Goal: Task Accomplishment & Management: Manage account settings

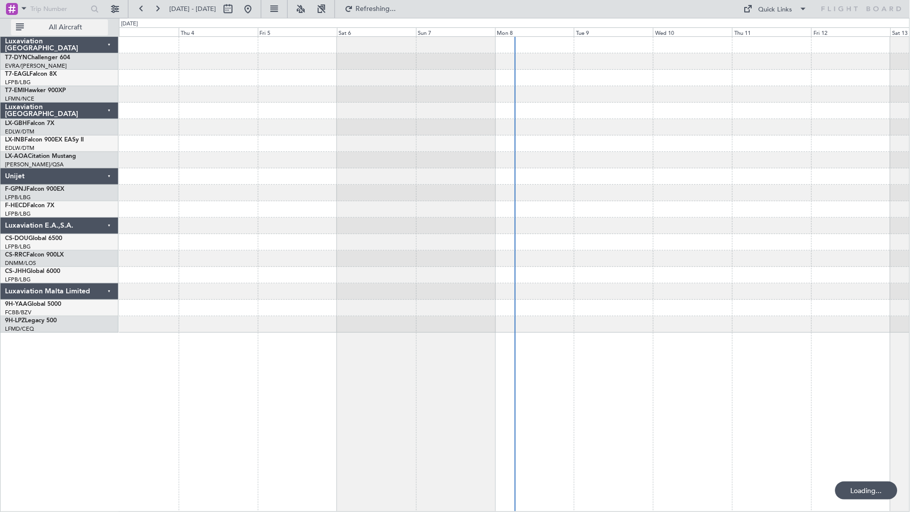
click at [39, 24] on button "All Aircraft" at bounding box center [59, 27] width 97 height 16
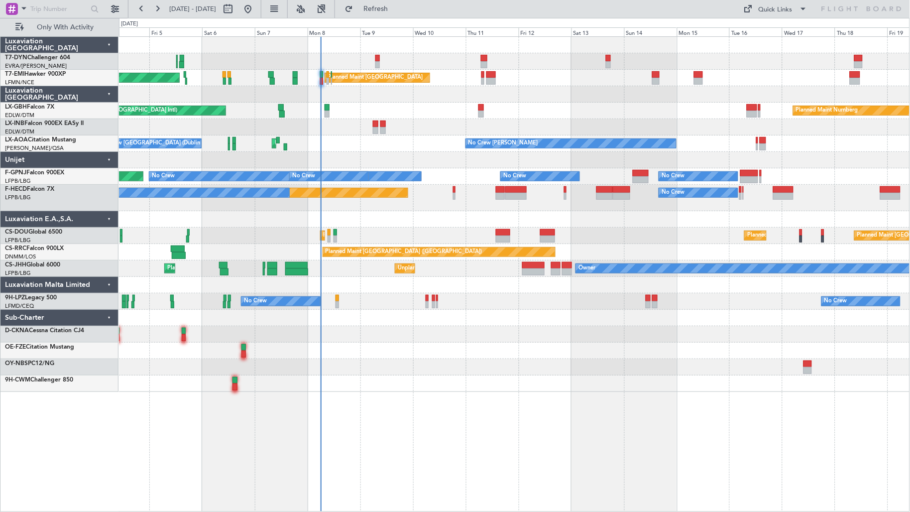
click at [323, 107] on div "Planned Maint Nurnberg Planned Maint [GEOGRAPHIC_DATA] ([GEOGRAPHIC_DATA])" at bounding box center [514, 111] width 791 height 16
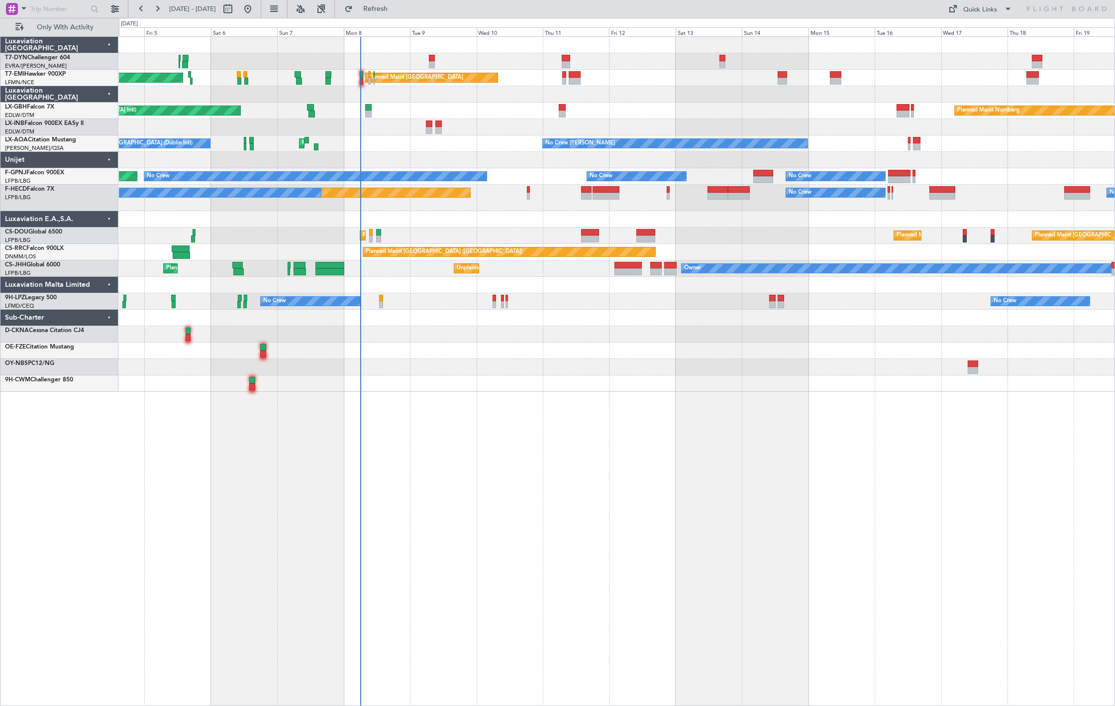
click at [469, 88] on div "AOG Maint Riga (Riga Intl) Planned Maint [GEOGRAPHIC_DATA] Planned Maint [GEOGR…" at bounding box center [617, 214] width 996 height 355
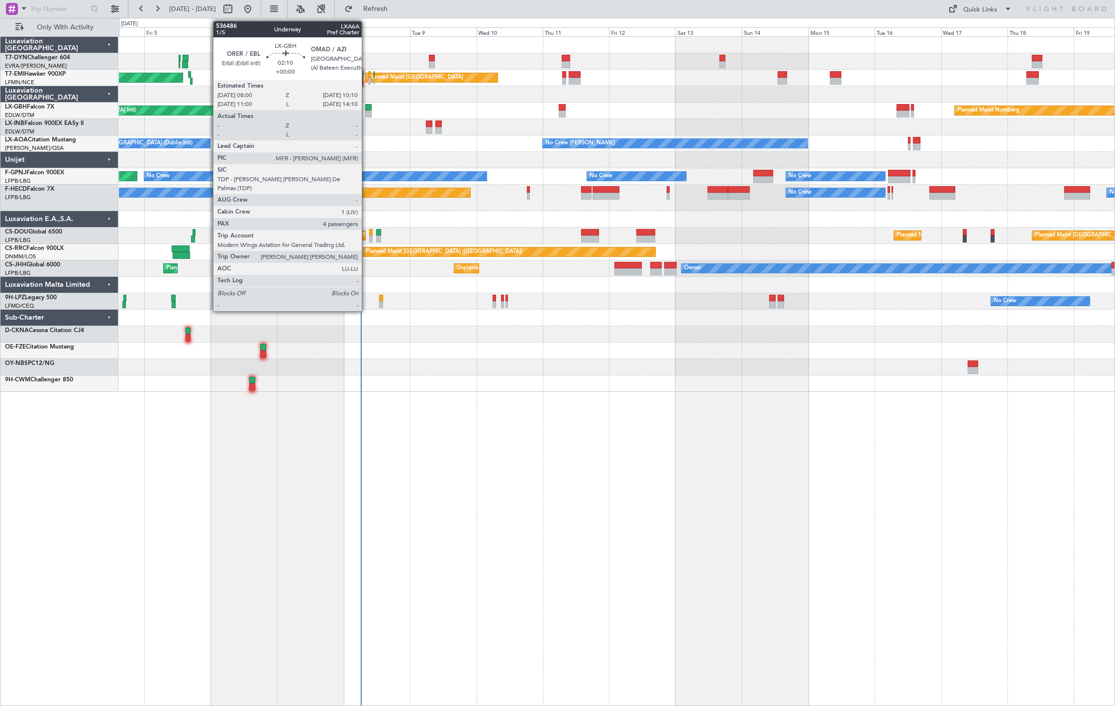
click at [367, 108] on div at bounding box center [368, 107] width 6 height 7
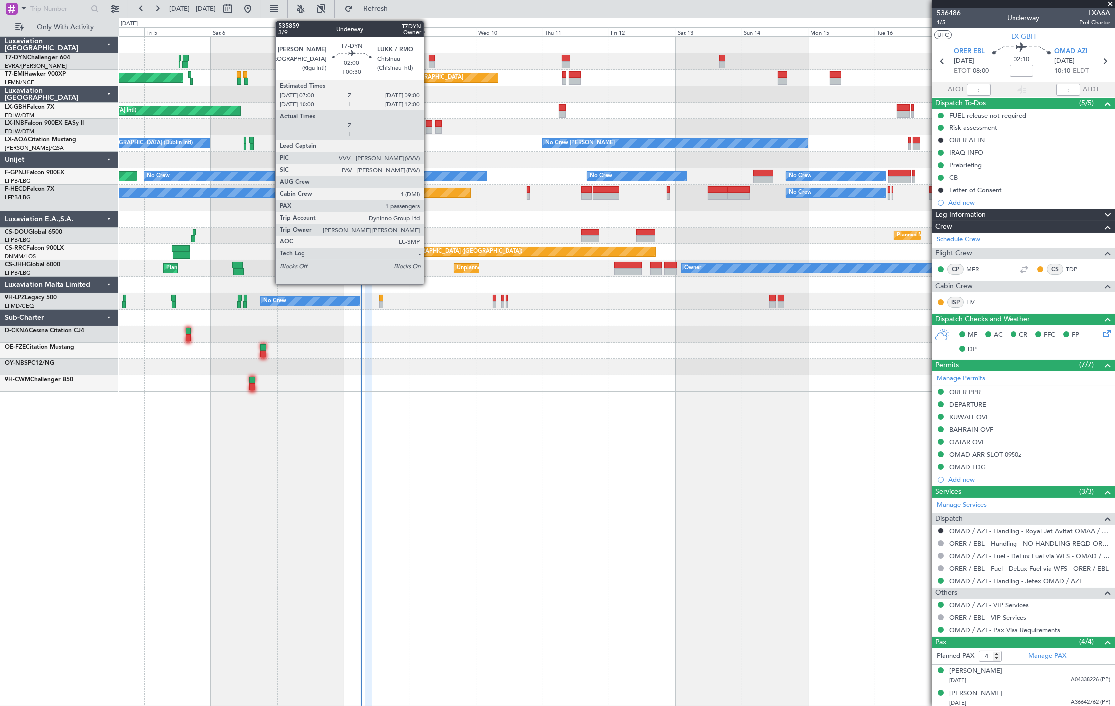
click at [429, 62] on div at bounding box center [432, 64] width 6 height 7
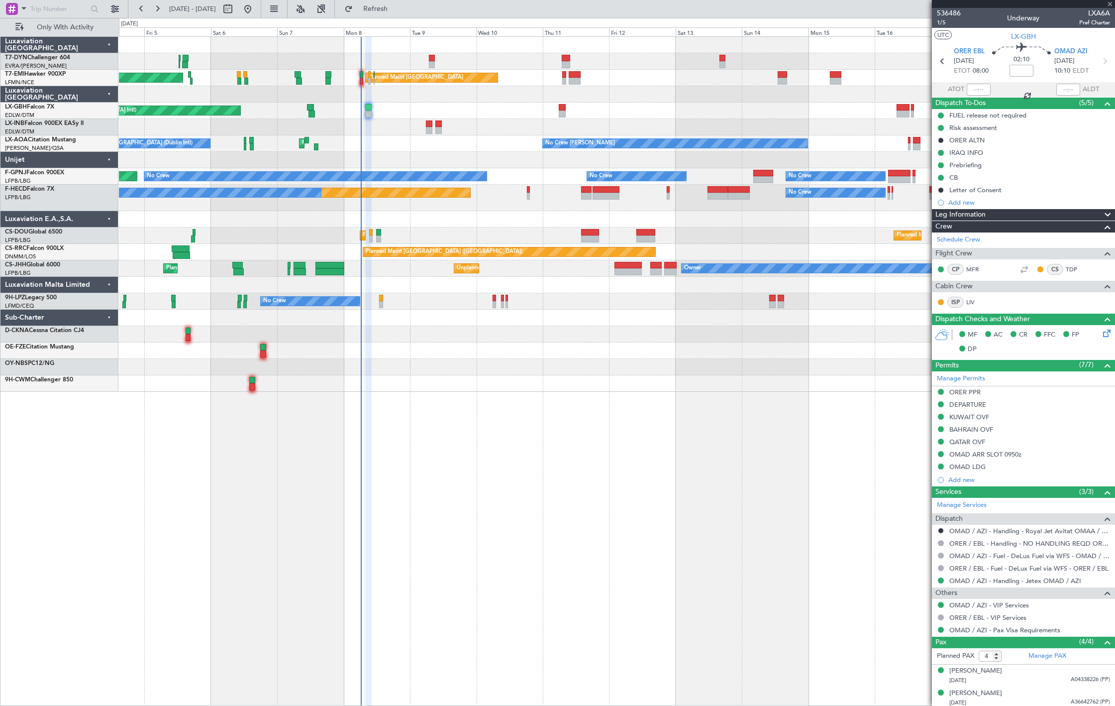
type input "+00:30"
type input "1"
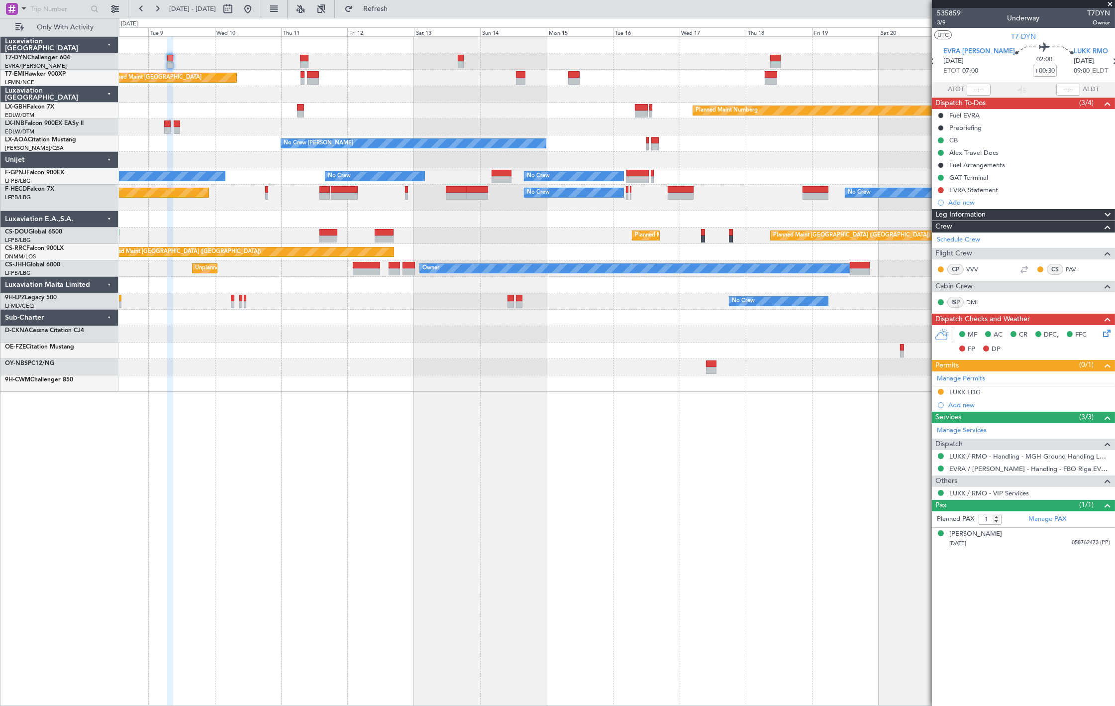
click at [503, 100] on div "Planned Maint [GEOGRAPHIC_DATA] Planned Maint [GEOGRAPHIC_DATA] Planned Maint N…" at bounding box center [617, 214] width 996 height 355
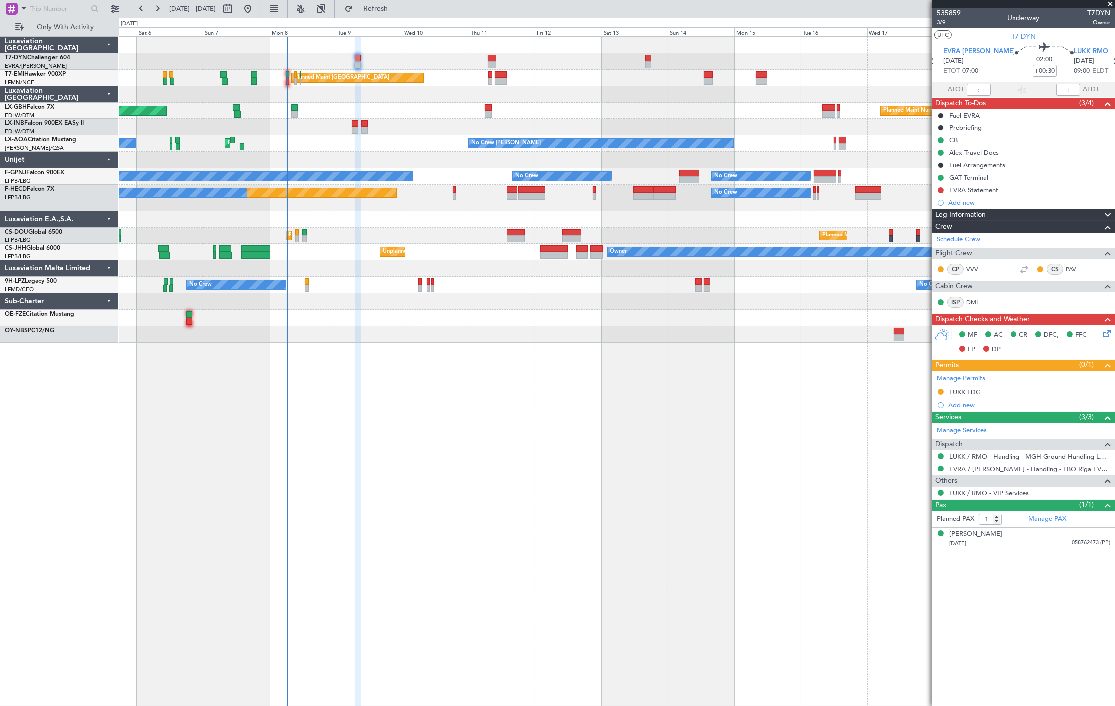
click at [787, 140] on div "AOG Maint Riga (Riga Intl) Planned Maint [GEOGRAPHIC_DATA] Planned Maint [GEOGR…" at bounding box center [617, 190] width 996 height 306
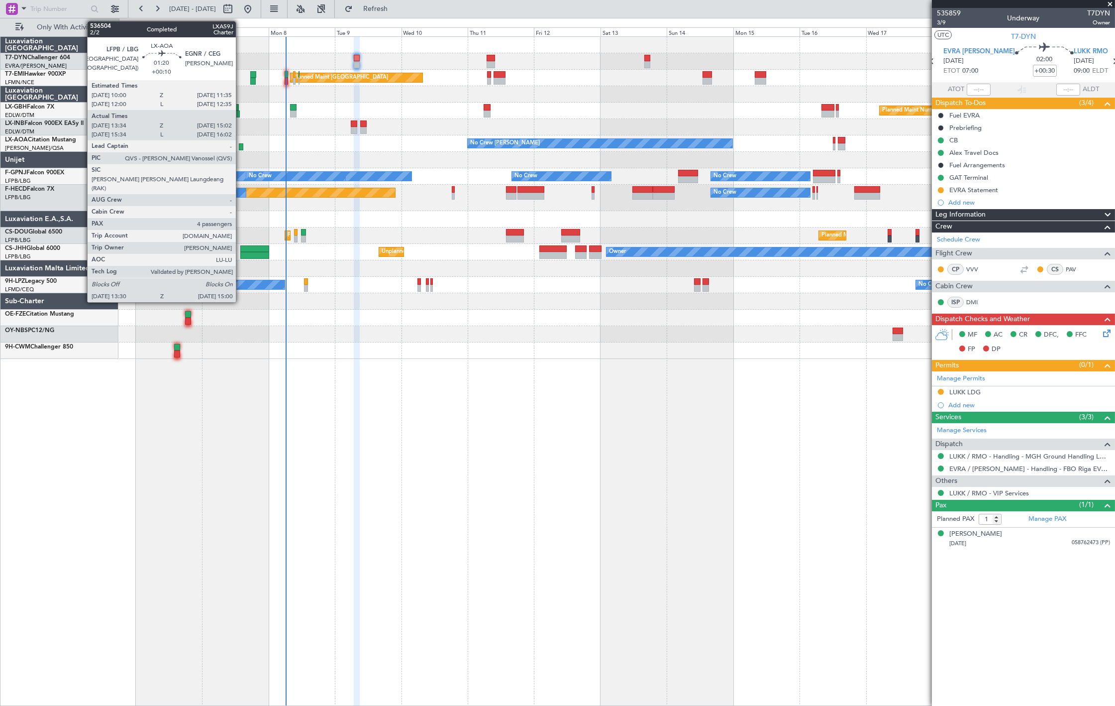
click at [240, 146] on div at bounding box center [241, 146] width 4 height 7
type input "+00:10"
type input "13:44"
type input "14:57"
type input "4"
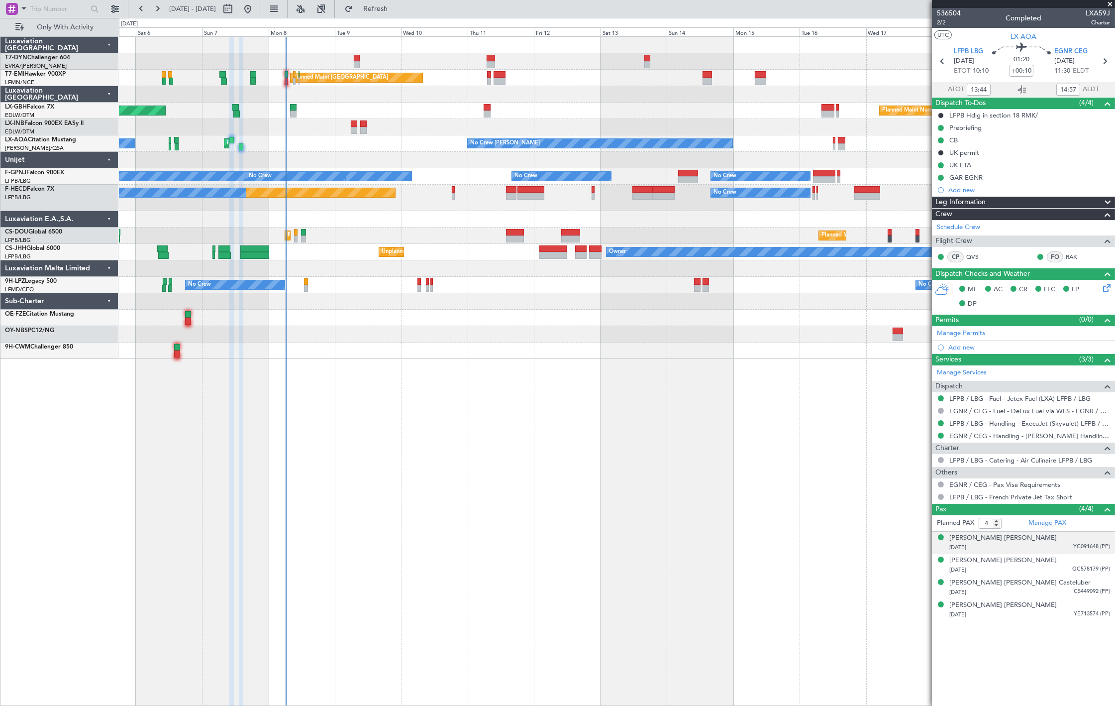
click at [819, 460] on div "[PERSON_NAME] [PERSON_NAME] [DATE] YC091648 (PP)" at bounding box center [1029, 542] width 161 height 19
click at [819, 460] on span "GC578179 (PP)" at bounding box center [1091, 593] width 38 height 8
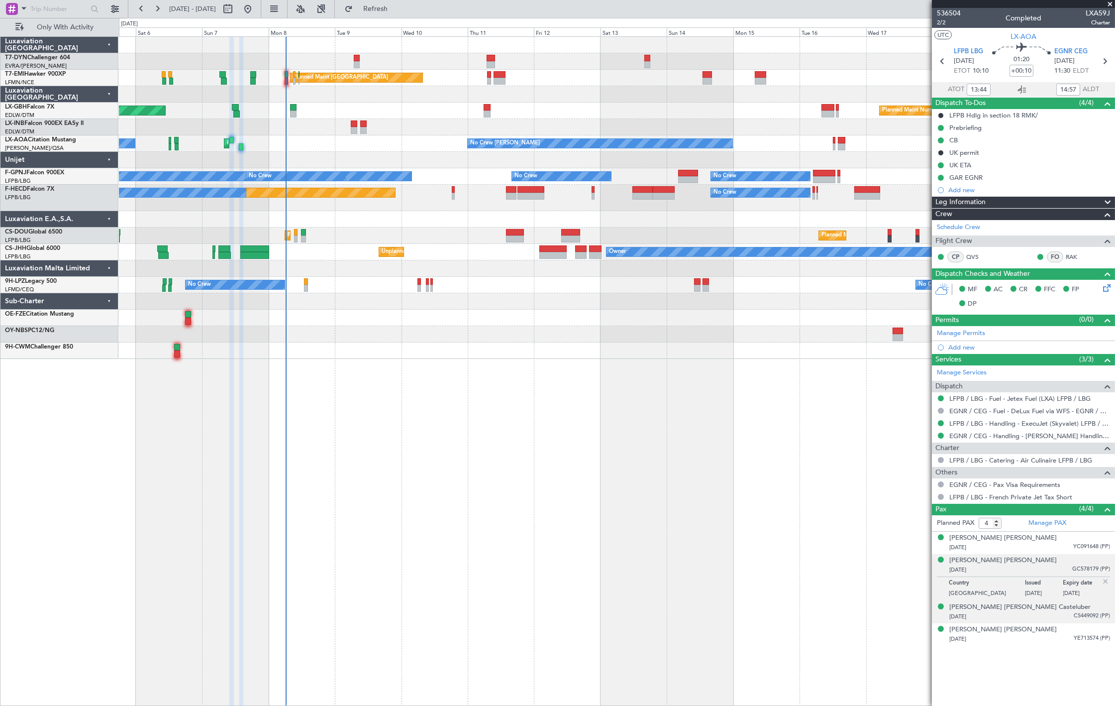
click at [819, 460] on div "[PERSON_NAME] [PERSON_NAME] Casteluber [DATE] CS449092 (PP)" at bounding box center [1029, 611] width 161 height 19
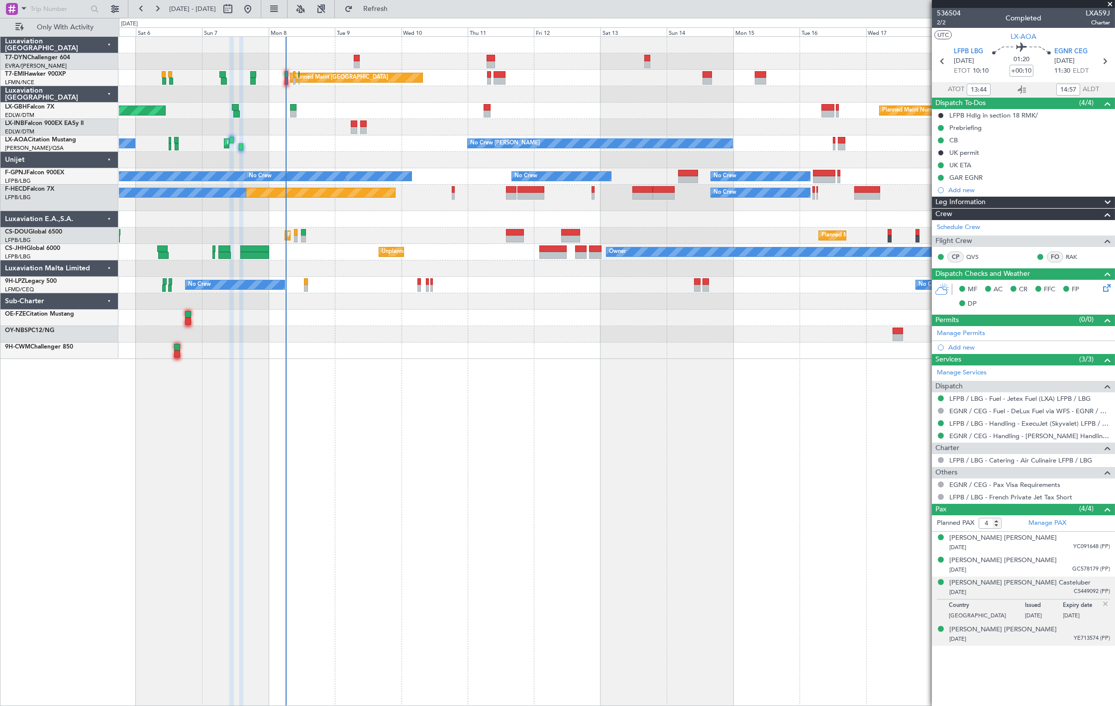
click at [819, 460] on span "YE713574 (PP)" at bounding box center [1092, 638] width 36 height 8
click at [819, 460] on span "CS449092 (PP)" at bounding box center [1092, 591] width 36 height 8
click at [819, 460] on span "GC578179 (PP)" at bounding box center [1091, 569] width 38 height 8
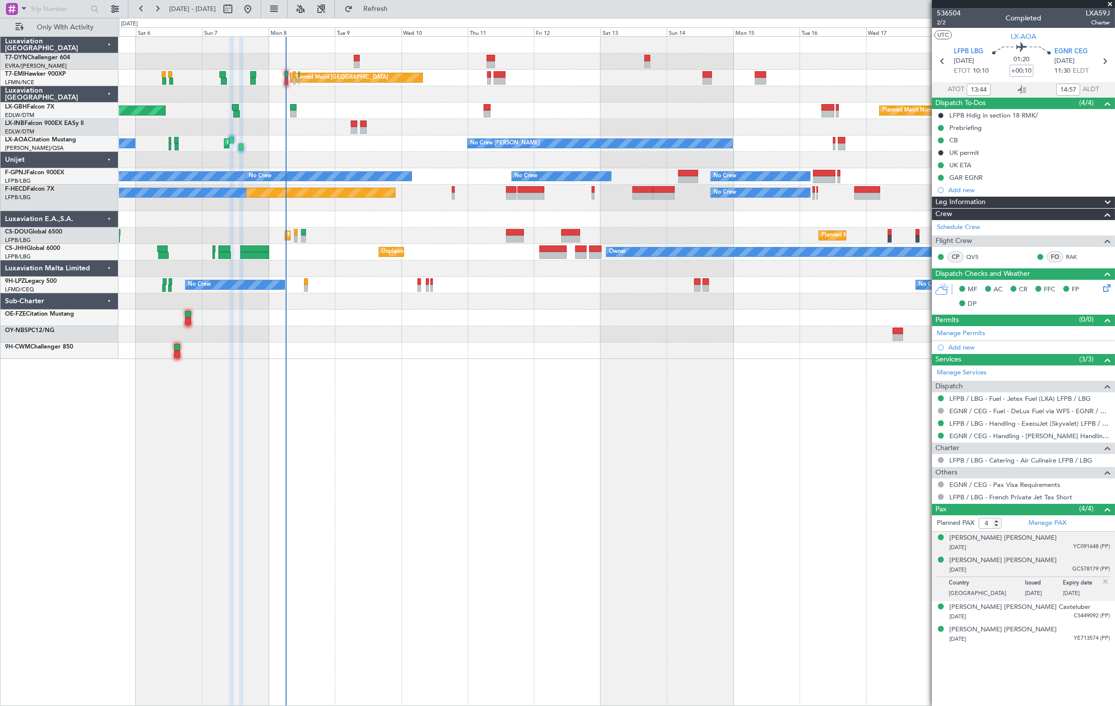
click at [819, 460] on div "[PERSON_NAME] [PERSON_NAME] [DATE] YC091648 (PP)" at bounding box center [1029, 542] width 161 height 19
click at [819, 460] on div "[PERSON_NAME] [PERSON_NAME] [DATE] GC578179 (PP)" at bounding box center [1029, 589] width 161 height 19
click at [819, 460] on span "CS449092 (PP)" at bounding box center [1092, 616] width 36 height 8
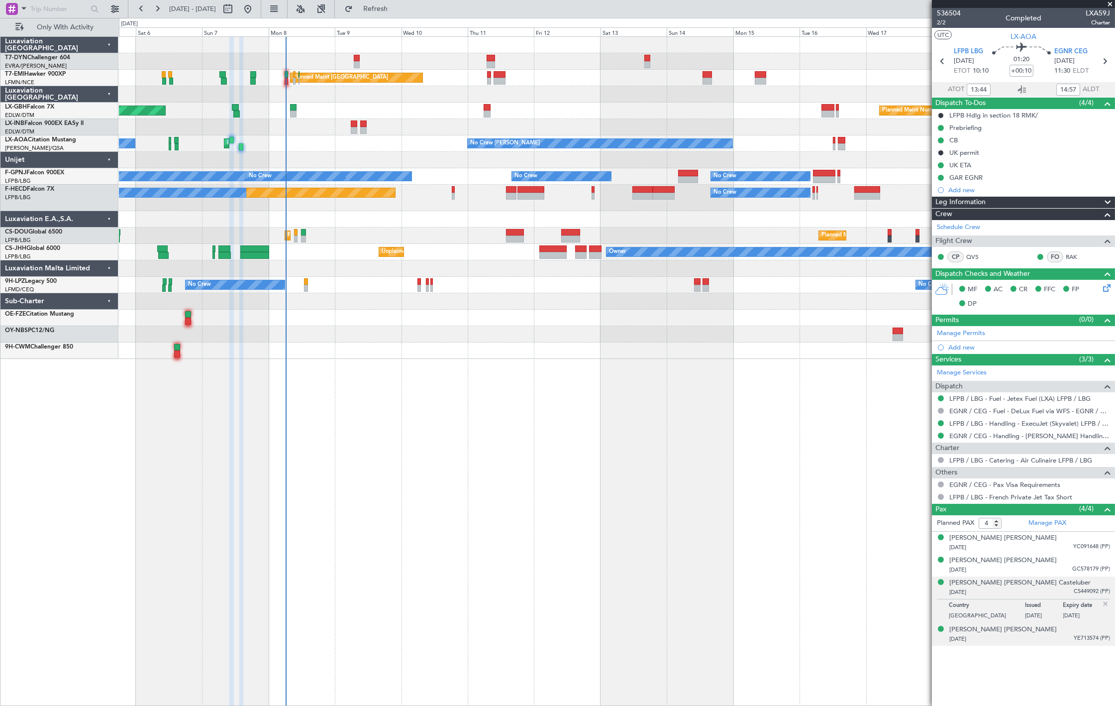
click at [819, 460] on span "YE713574 (PP)" at bounding box center [1092, 638] width 36 height 8
drag, startPoint x: 1062, startPoint y: 539, endPoint x: 1060, endPoint y: 534, distance: 5.4
click at [819, 460] on div "[PERSON_NAME] [PERSON_NAME] [DATE] YC091648 (PP)" at bounding box center [1029, 542] width 161 height 19
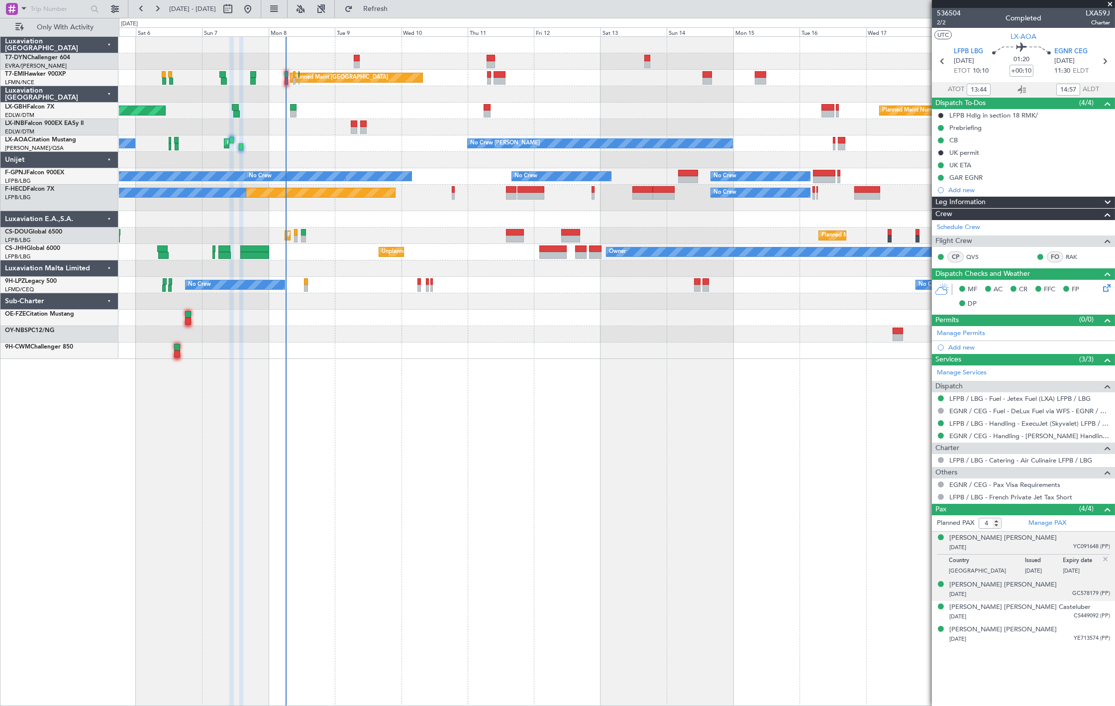
click at [819, 460] on div "[PERSON_NAME] [PERSON_NAME] [DATE] GC578179 (PP)" at bounding box center [1029, 589] width 161 height 19
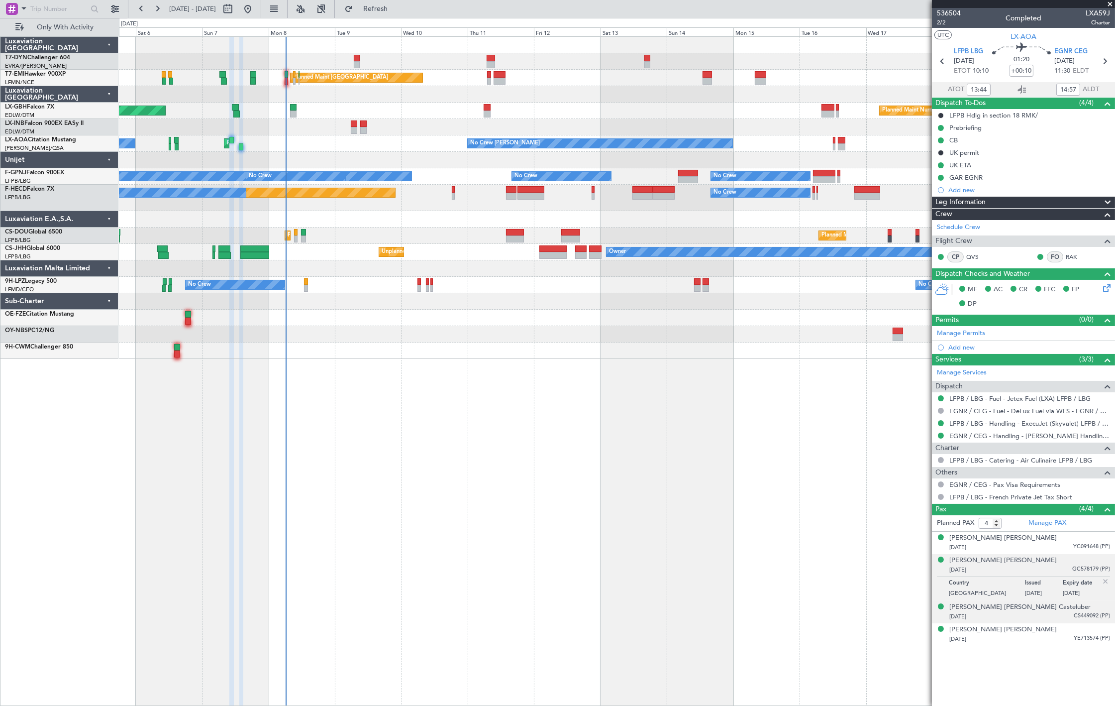
click at [819, 460] on div "[PERSON_NAME] [PERSON_NAME] Casteluber [DATE] CS449092 (PP)" at bounding box center [1029, 611] width 161 height 19
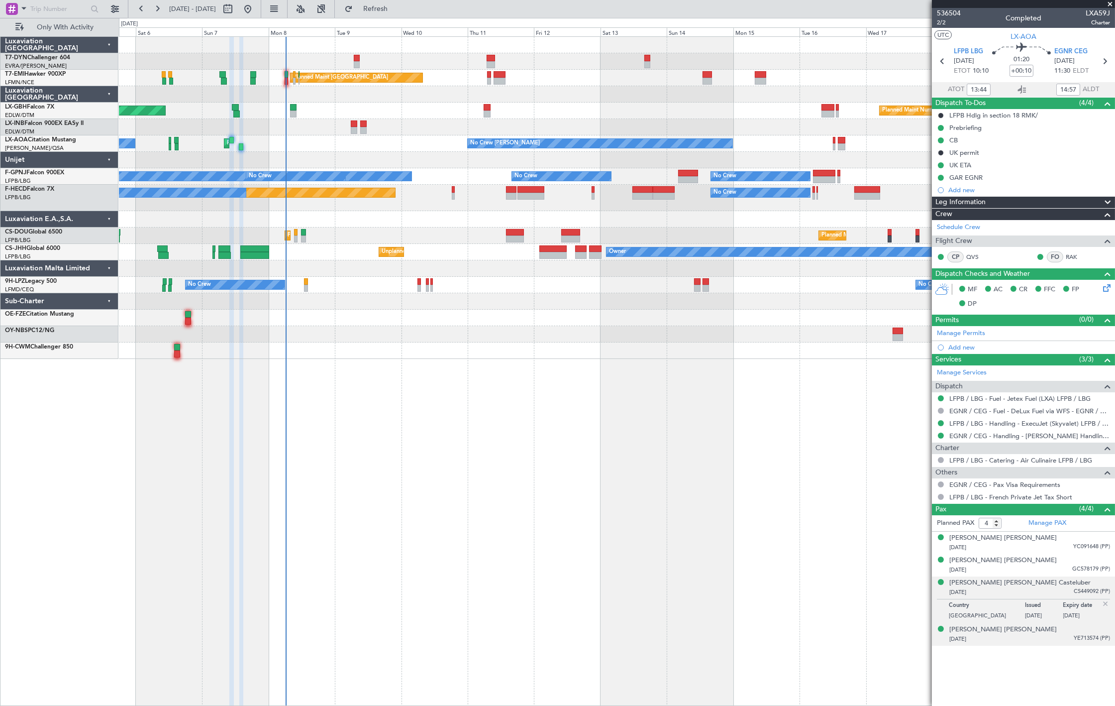
click at [819, 460] on div "[PERSON_NAME] [PERSON_NAME] [DATE] YE713574 (PP)" at bounding box center [1029, 634] width 161 height 19
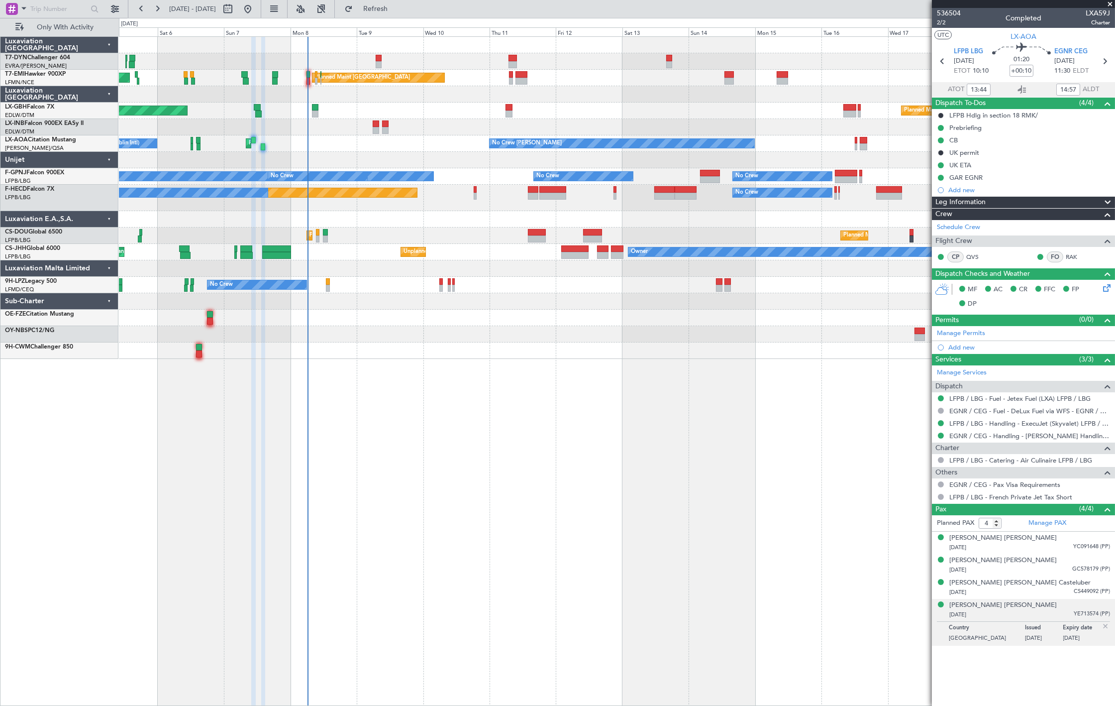
click at [306, 43] on div at bounding box center [617, 45] width 996 height 16
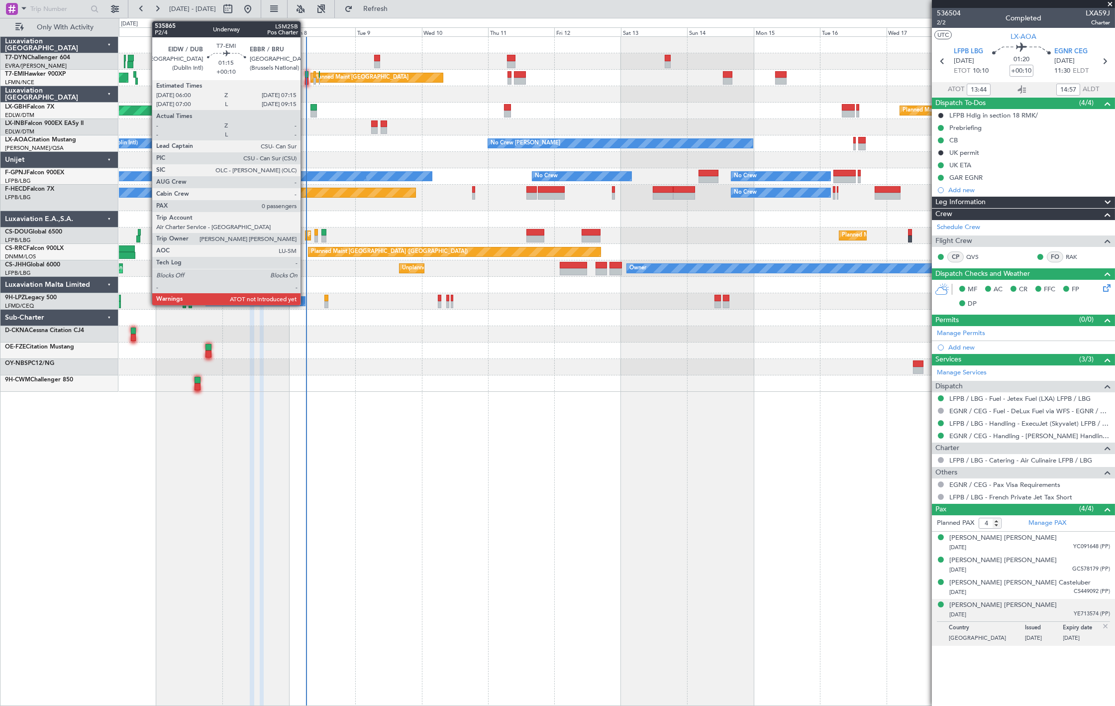
click at [306, 72] on div at bounding box center [306, 74] width 3 height 7
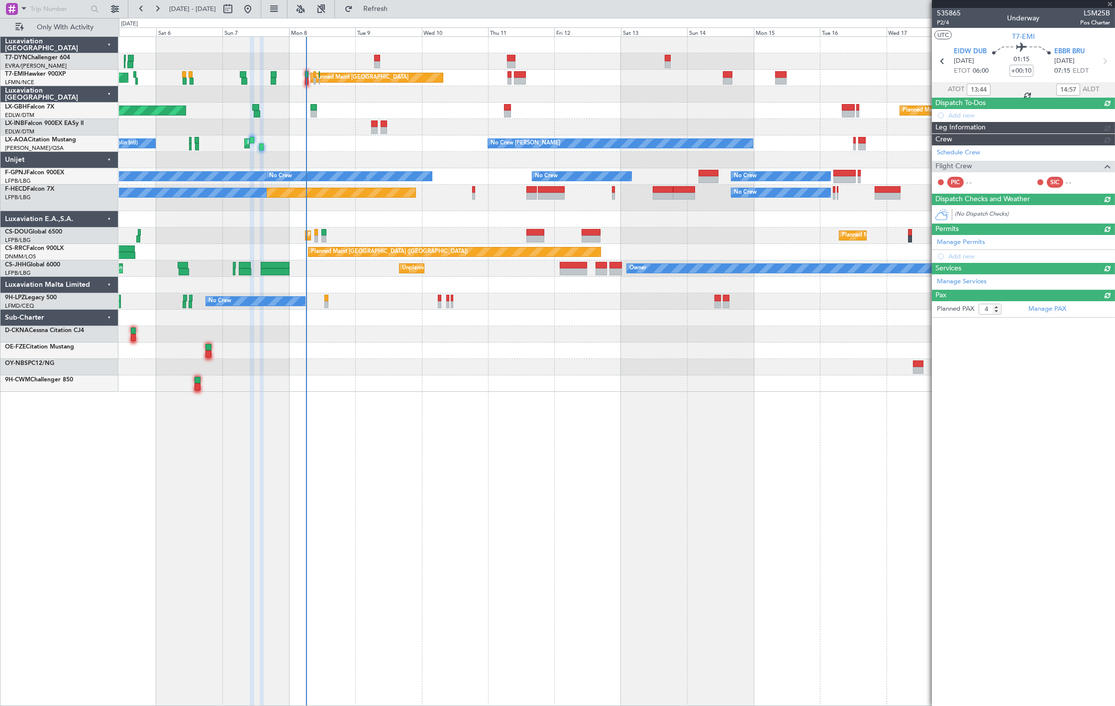
type input "0"
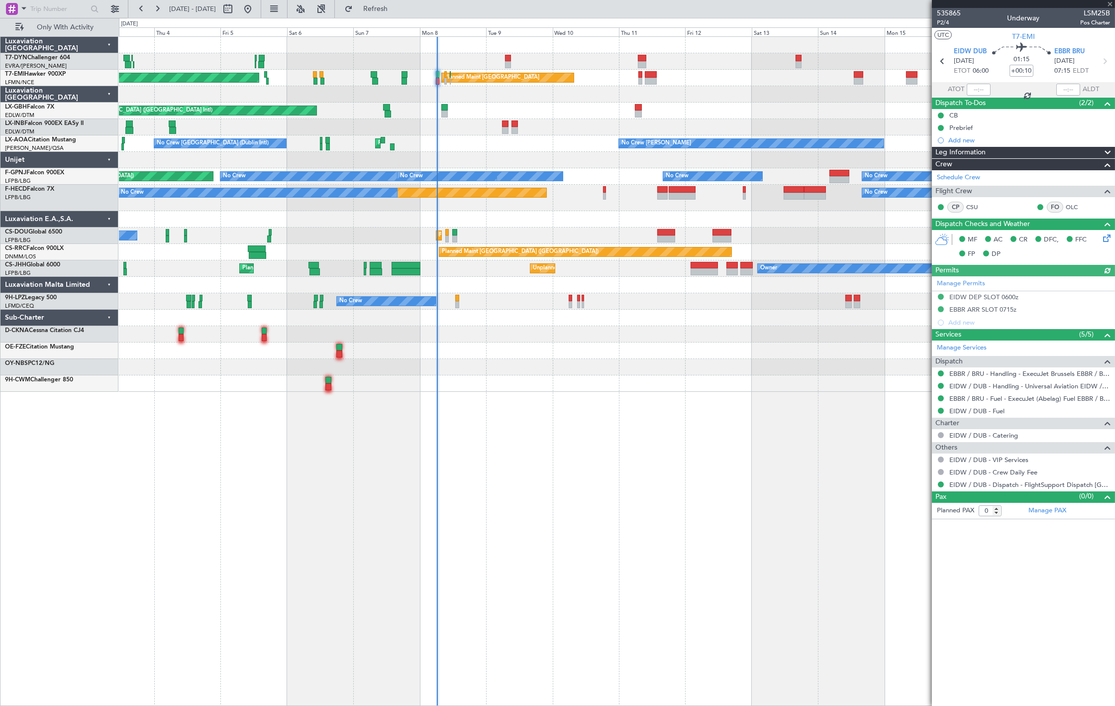
click at [411, 389] on div "AOG Maint Riga (Riga Intl) Planned Maint [GEOGRAPHIC_DATA] Planned Maint [GEOGR…" at bounding box center [617, 370] width 996 height 669
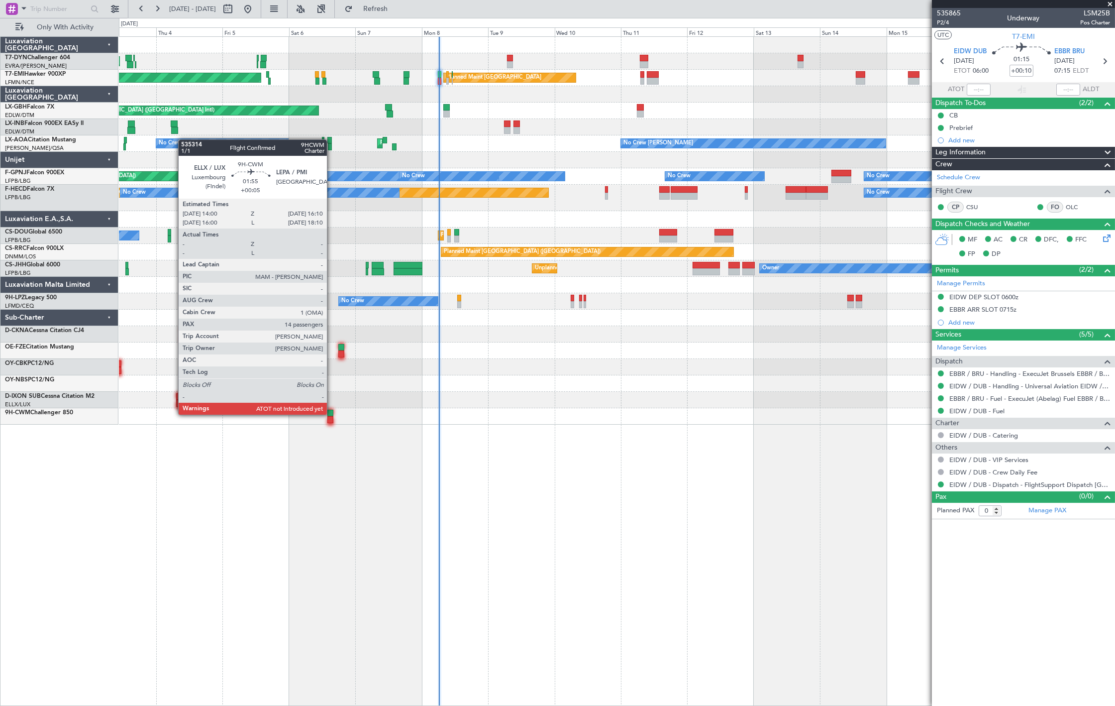
click at [332, 414] on div at bounding box center [330, 413] width 6 height 7
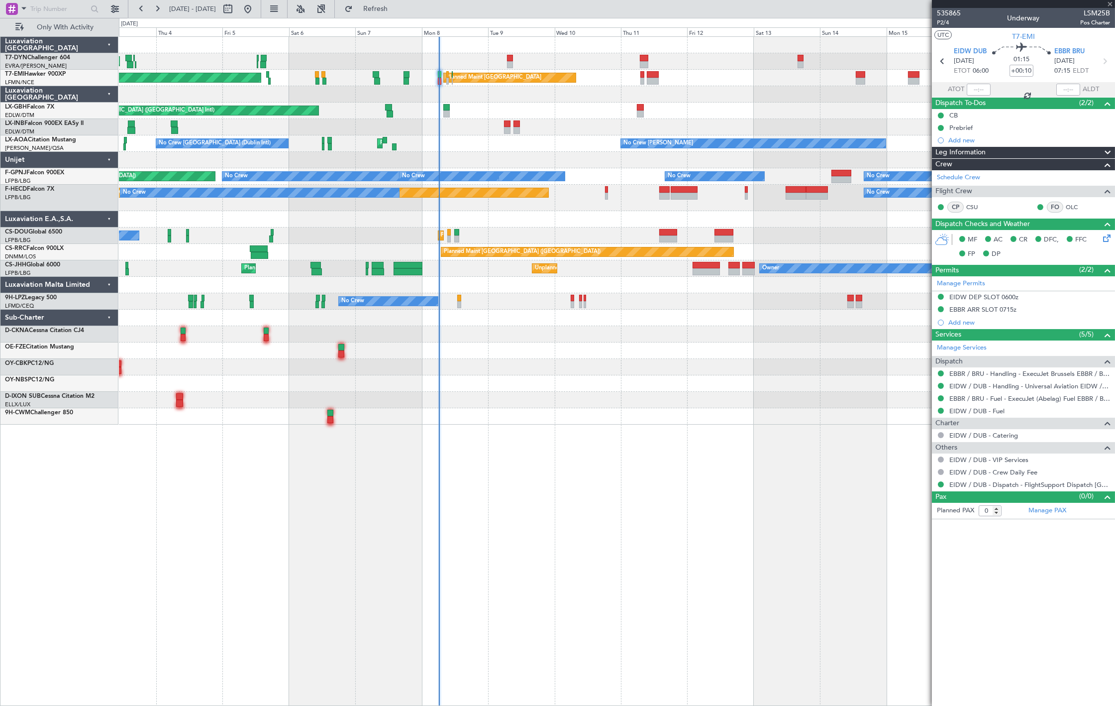
type input "+00:05"
type input "14"
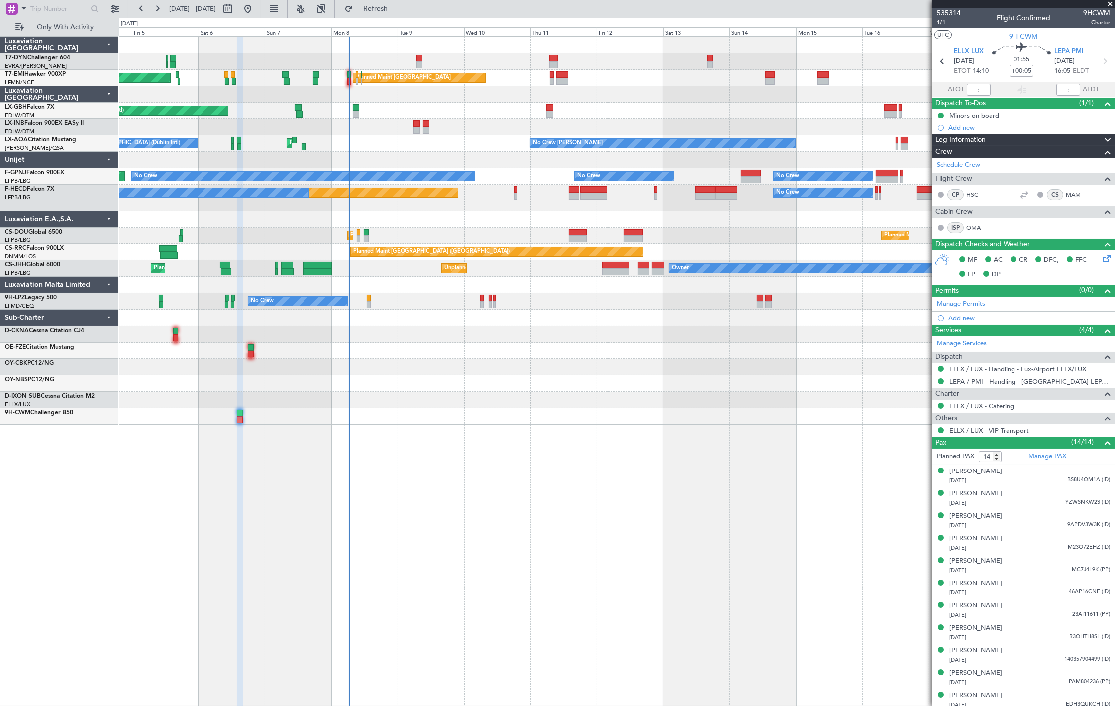
click at [411, 232] on div "AOG Maint Riga (Riga Intl) Planned Maint [GEOGRAPHIC_DATA] Planned Maint [GEOGR…" at bounding box center [617, 231] width 996 height 388
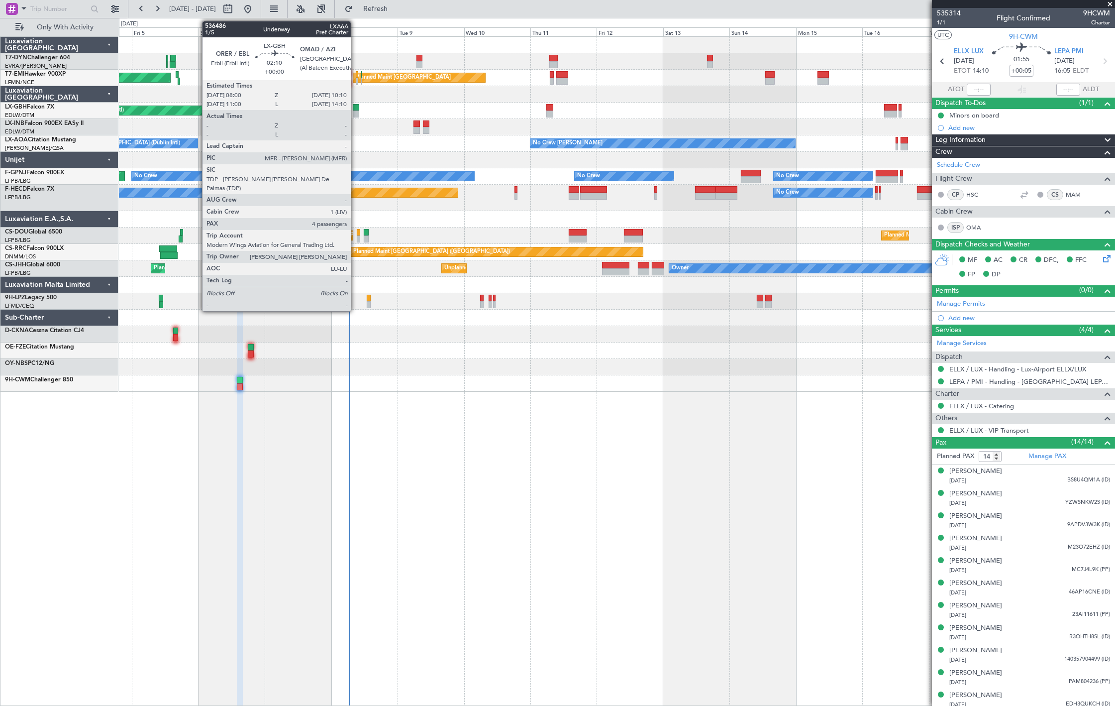
click at [356, 107] on div at bounding box center [356, 107] width 6 height 7
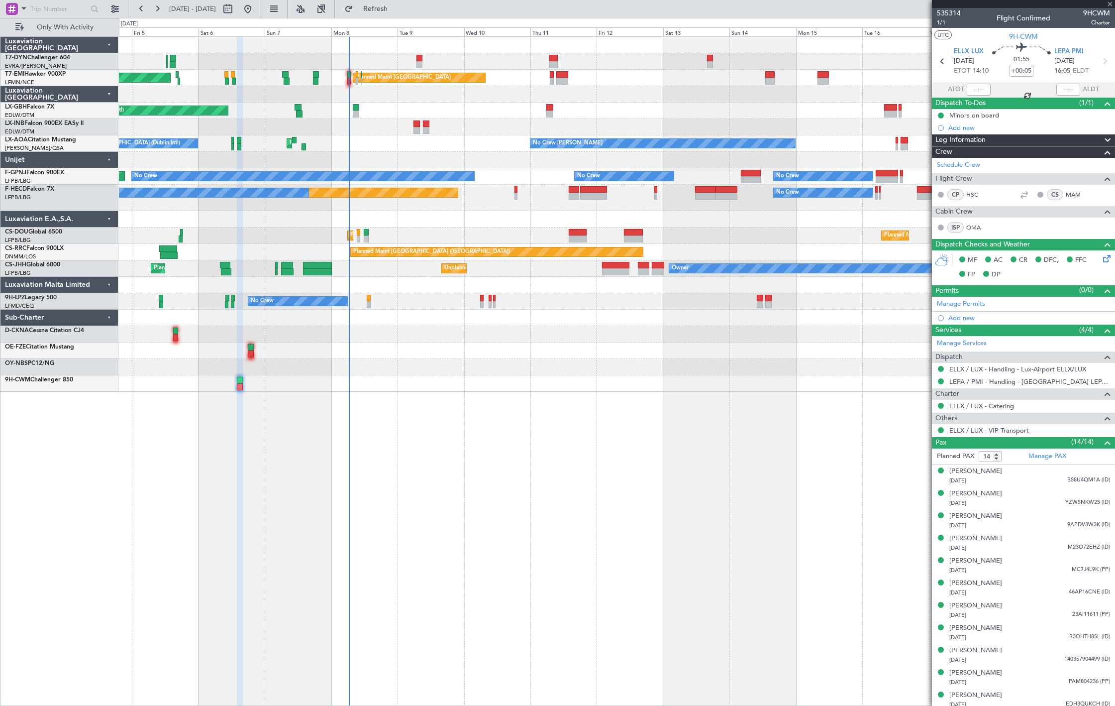
type input "4"
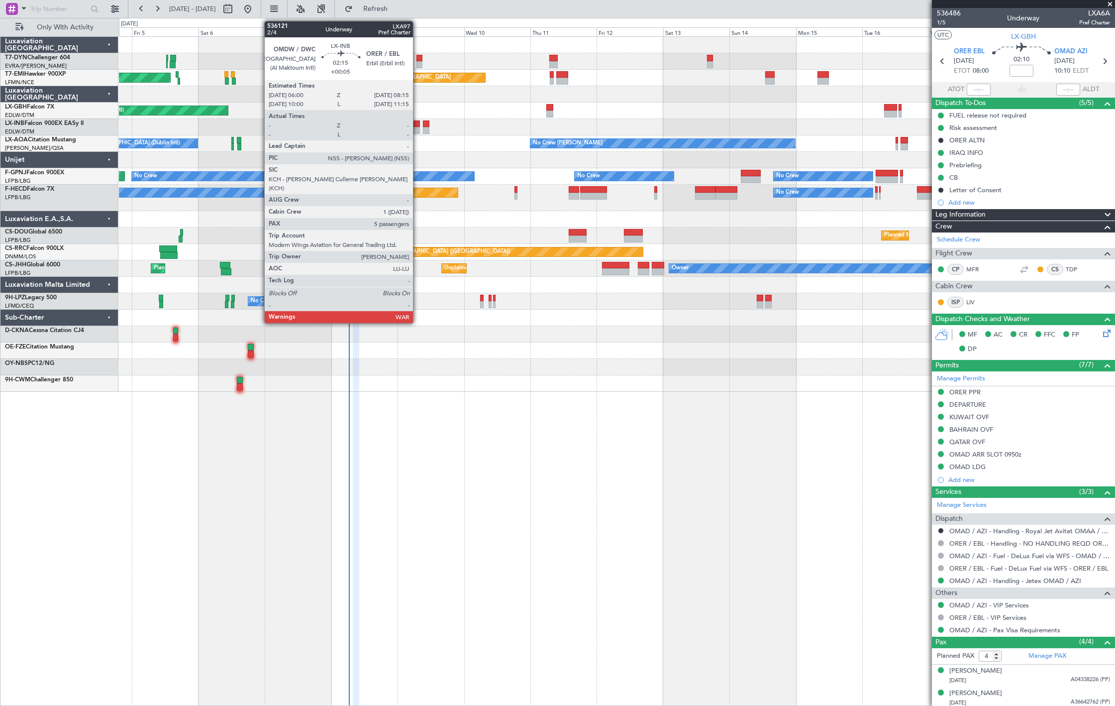
click at [418, 125] on div at bounding box center [417, 123] width 6 height 7
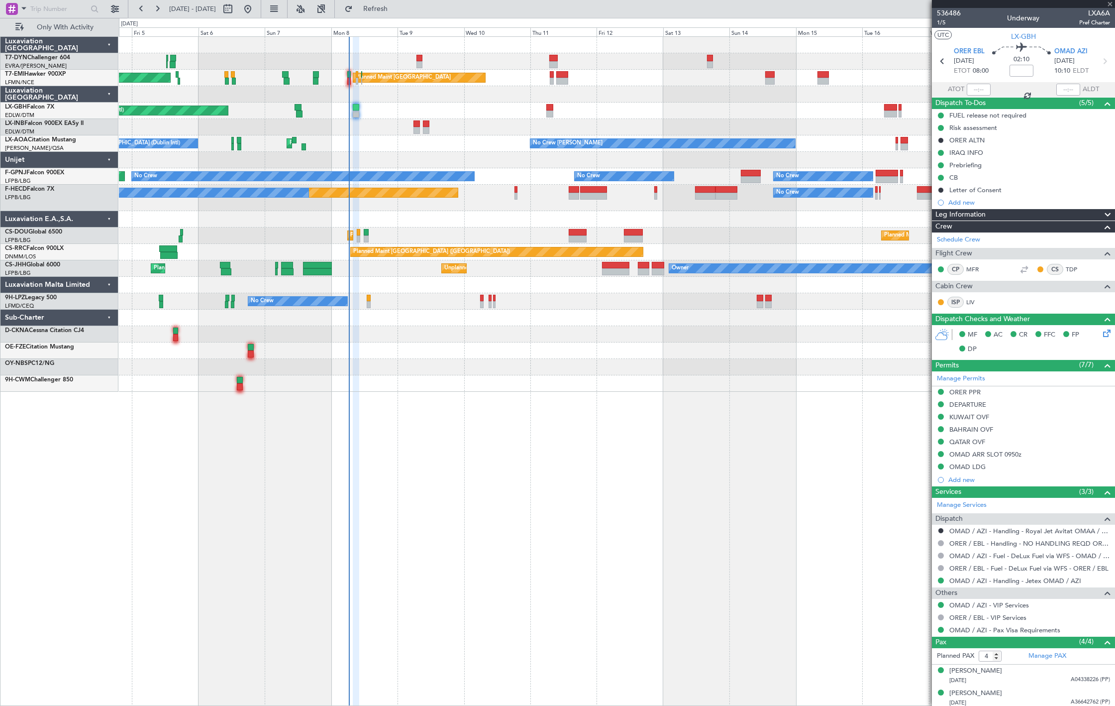
type input "+00:05"
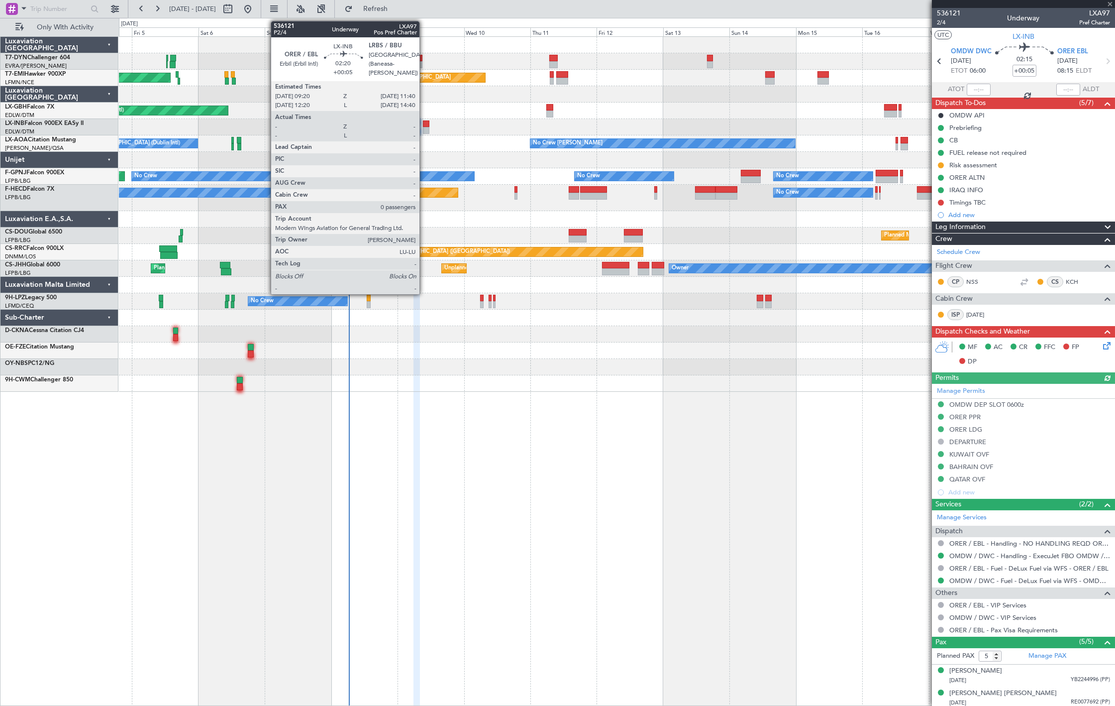
click at [424, 126] on div at bounding box center [426, 123] width 6 height 7
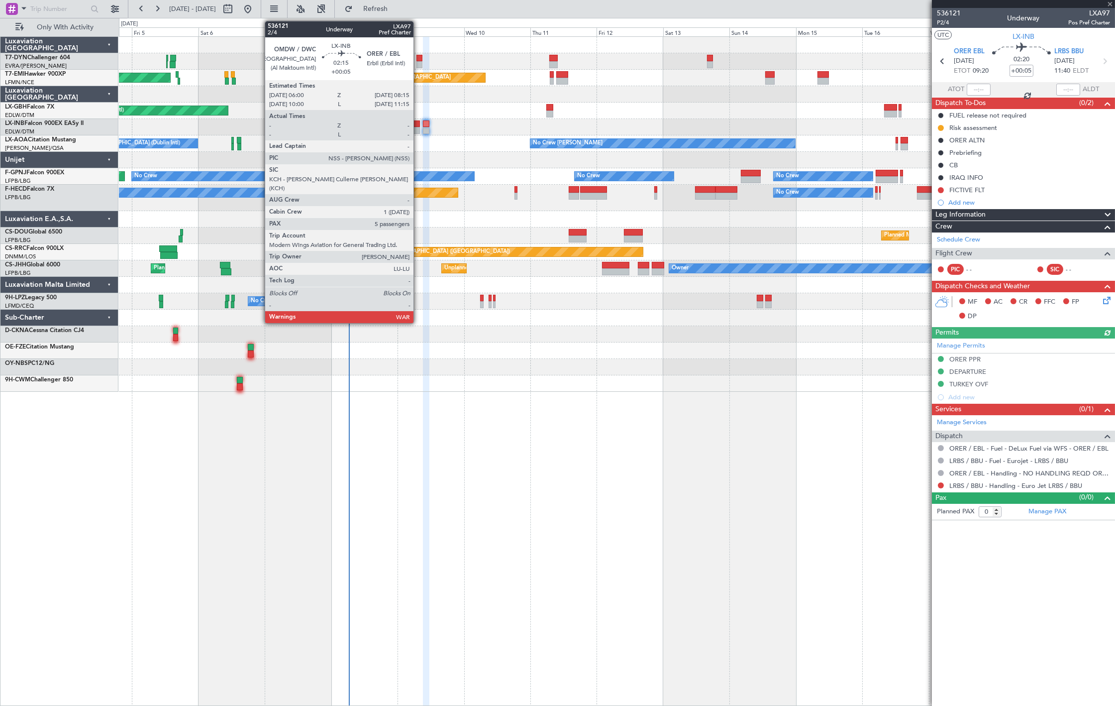
click at [419, 132] on div at bounding box center [417, 130] width 6 height 7
click at [414, 127] on div at bounding box center [417, 130] width 6 height 7
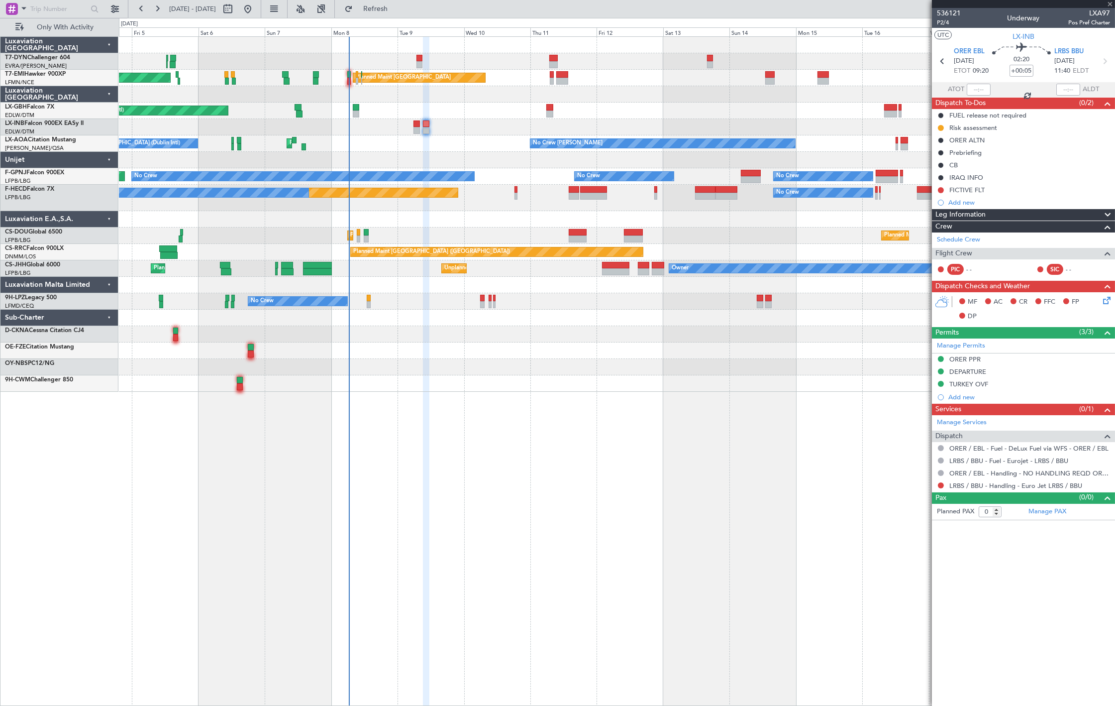
type input "5"
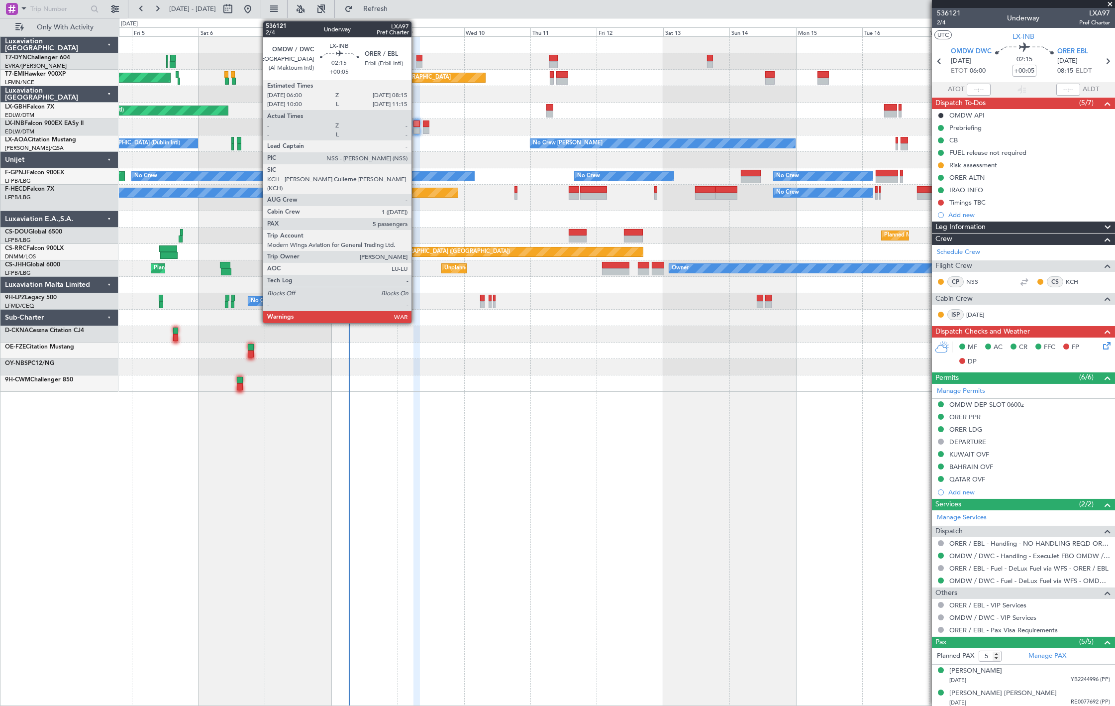
click at [417, 123] on div at bounding box center [417, 123] width 6 height 7
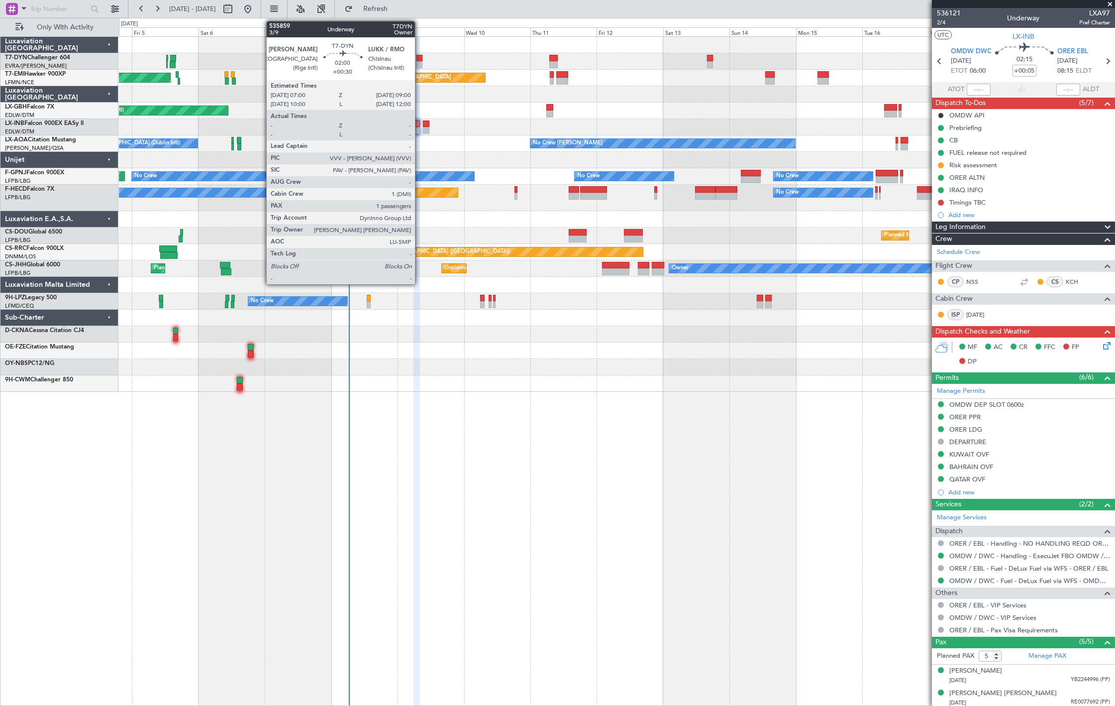
click at [420, 63] on div at bounding box center [420, 64] width 6 height 7
type input "+00:30"
type input "1"
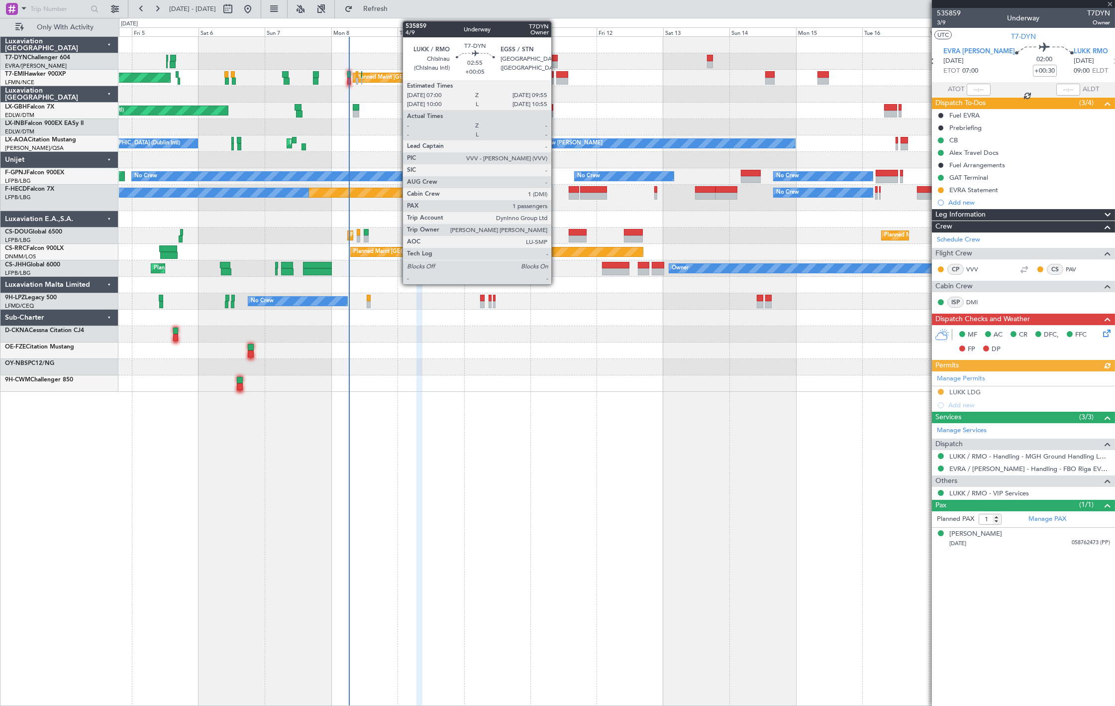
click at [556, 56] on div at bounding box center [553, 58] width 8 height 7
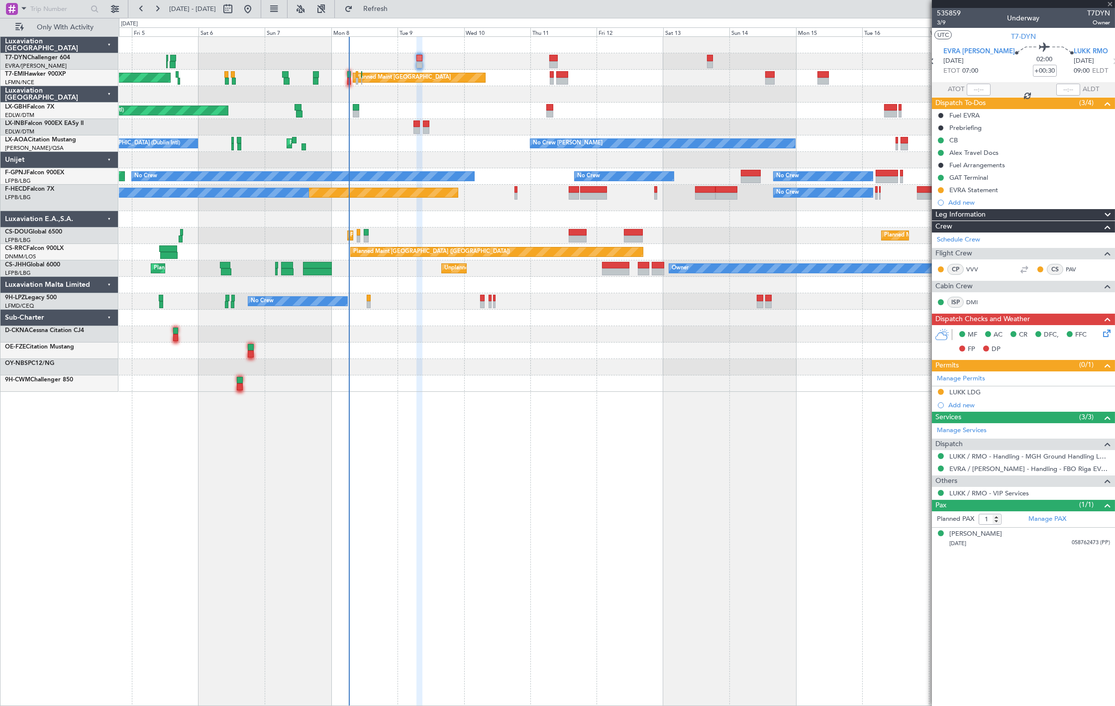
type input "+00:05"
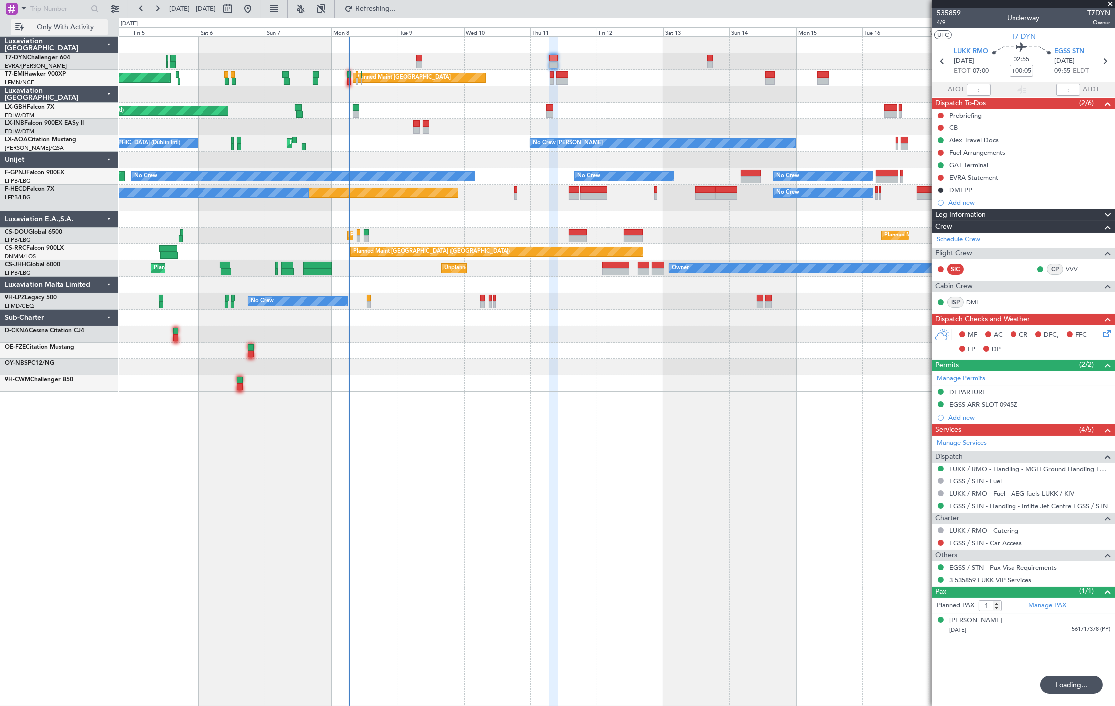
click at [86, 29] on span "Only With Activity" at bounding box center [65, 27] width 79 height 7
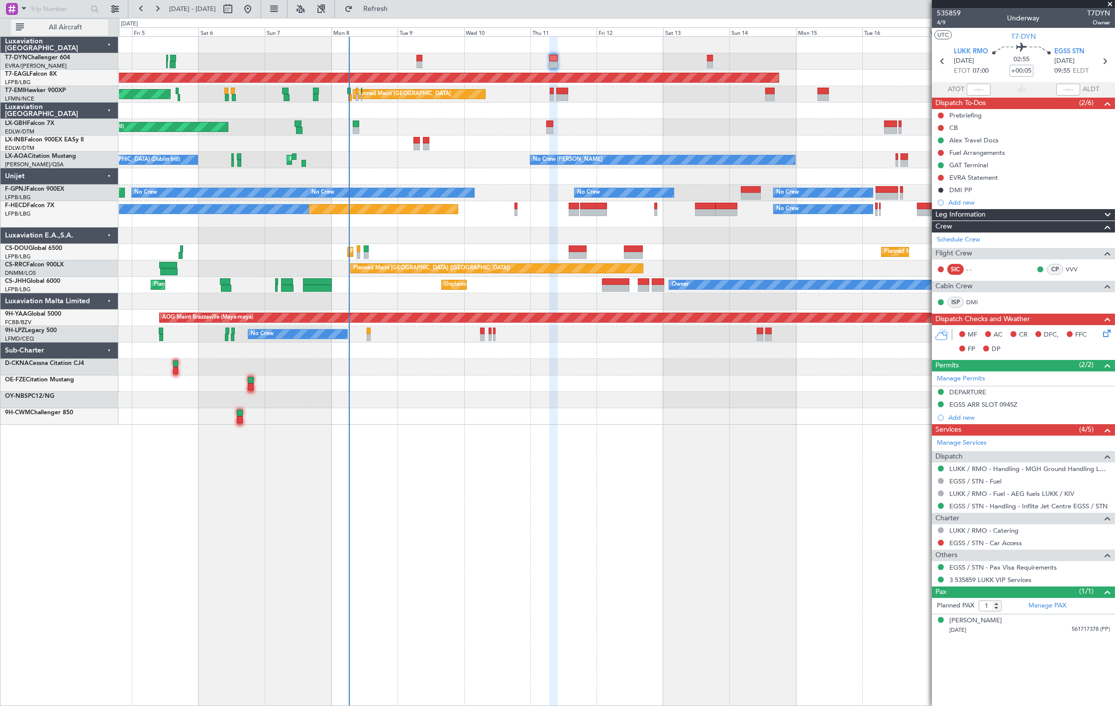
drag, startPoint x: 57, startPoint y: 27, endPoint x: 25, endPoint y: 31, distance: 31.6
click at [55, 26] on span "All Aircraft" at bounding box center [65, 27] width 79 height 7
